Goal: Find specific page/section: Find specific page/section

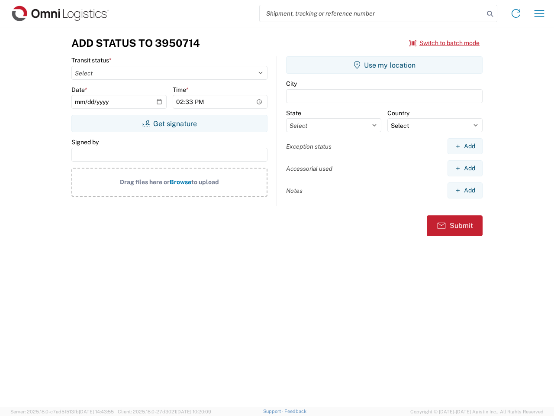
click at [372, 13] on input "search" at bounding box center [372, 13] width 224 height 16
click at [490, 14] on icon at bounding box center [490, 14] width 12 height 12
click at [516, 13] on icon at bounding box center [516, 13] width 14 height 14
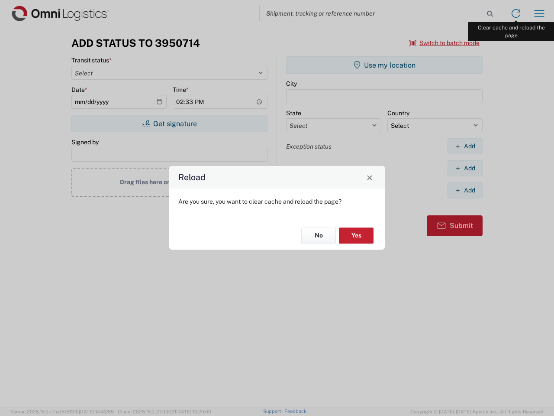
click at [539, 13] on div "Reload Are you sure, you want to clear cache and reload the page? No Yes" at bounding box center [277, 208] width 554 height 416
click at [445, 43] on div "Reload Are you sure, you want to clear cache and reload the page? No Yes" at bounding box center [277, 208] width 554 height 416
click at [169, 123] on div "Reload Are you sure, you want to clear cache and reload the page? No Yes" at bounding box center [277, 208] width 554 height 416
click at [384, 65] on div "Reload Are you sure, you want to clear cache and reload the page? No Yes" at bounding box center [277, 208] width 554 height 416
click at [465, 146] on div "Reload Are you sure, you want to clear cache and reload the page? No Yes" at bounding box center [277, 208] width 554 height 416
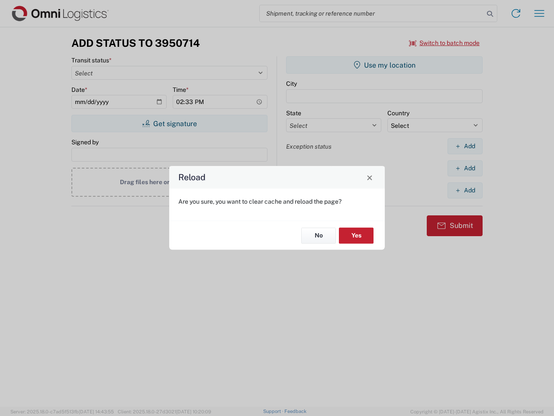
click at [465, 168] on div "Reload Are you sure, you want to clear cache and reload the page? No Yes" at bounding box center [277, 208] width 554 height 416
click at [465, 190] on div "Reload Are you sure, you want to clear cache and reload the page? No Yes" at bounding box center [277, 208] width 554 height 416
